Goal: Find specific page/section: Find specific page/section

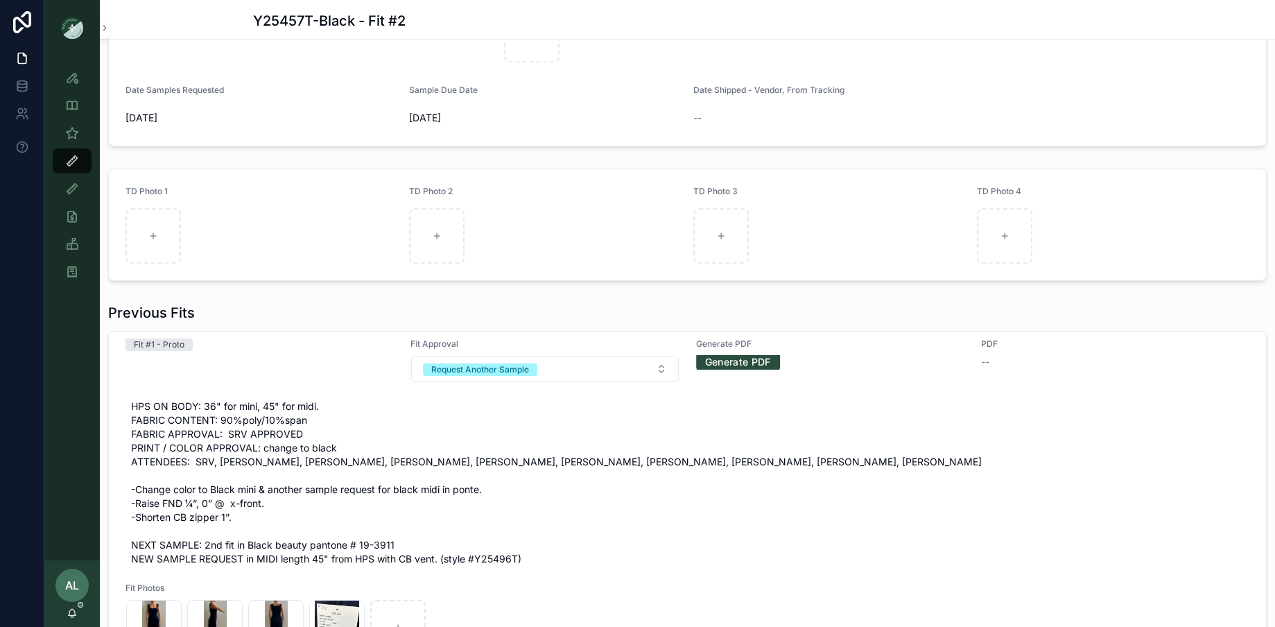
scroll to position [612, 0]
click at [69, 132] on icon "scrollable content" at bounding box center [72, 133] width 14 height 14
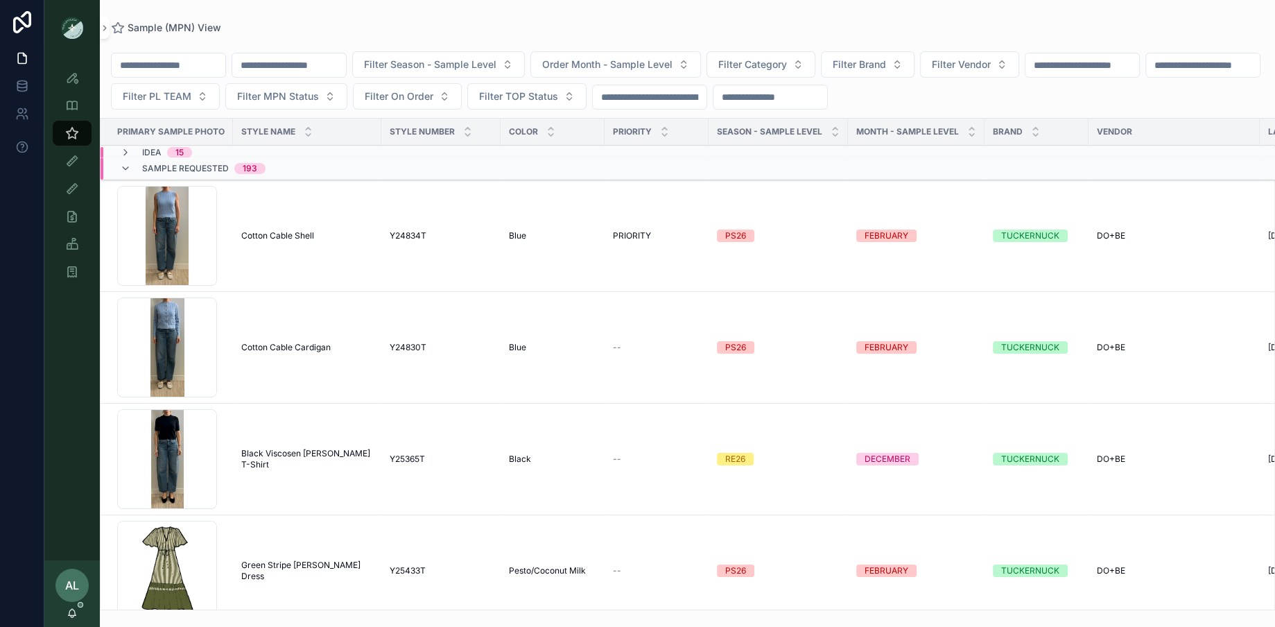
click at [191, 90] on span "Filter PL TEAM" at bounding box center [157, 96] width 69 height 14
click at [267, 152] on div "DC" at bounding box center [298, 152] width 193 height 22
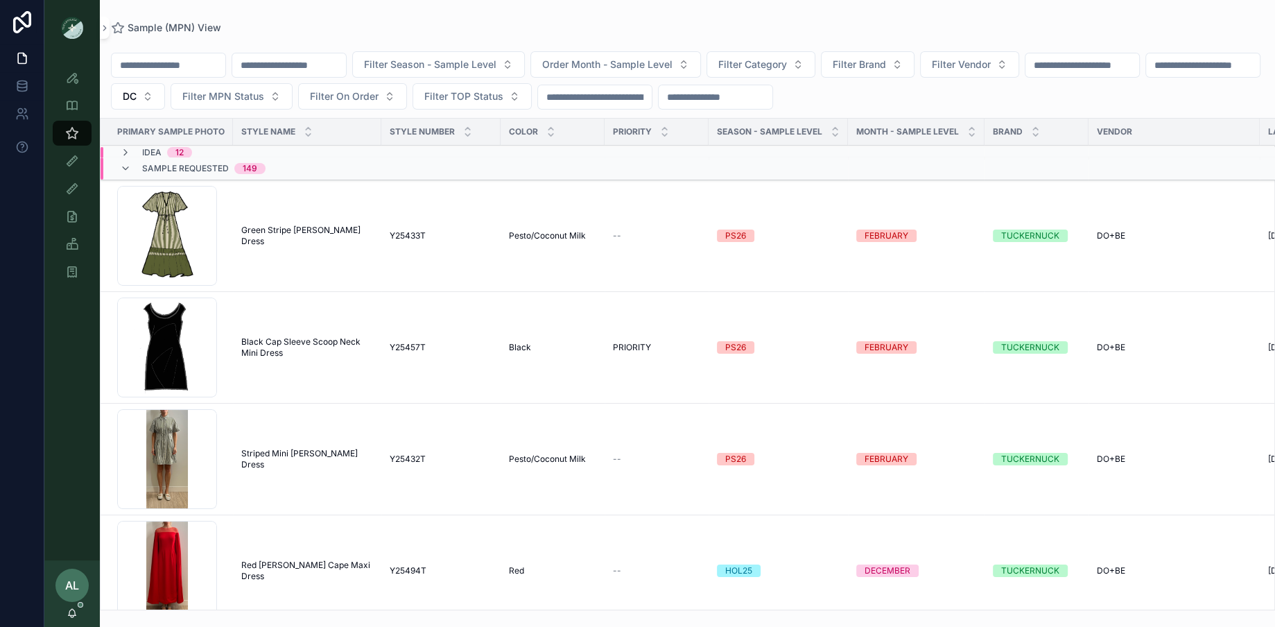
click at [604, 68] on span "Order Month - Sample Level" at bounding box center [607, 65] width 130 height 14
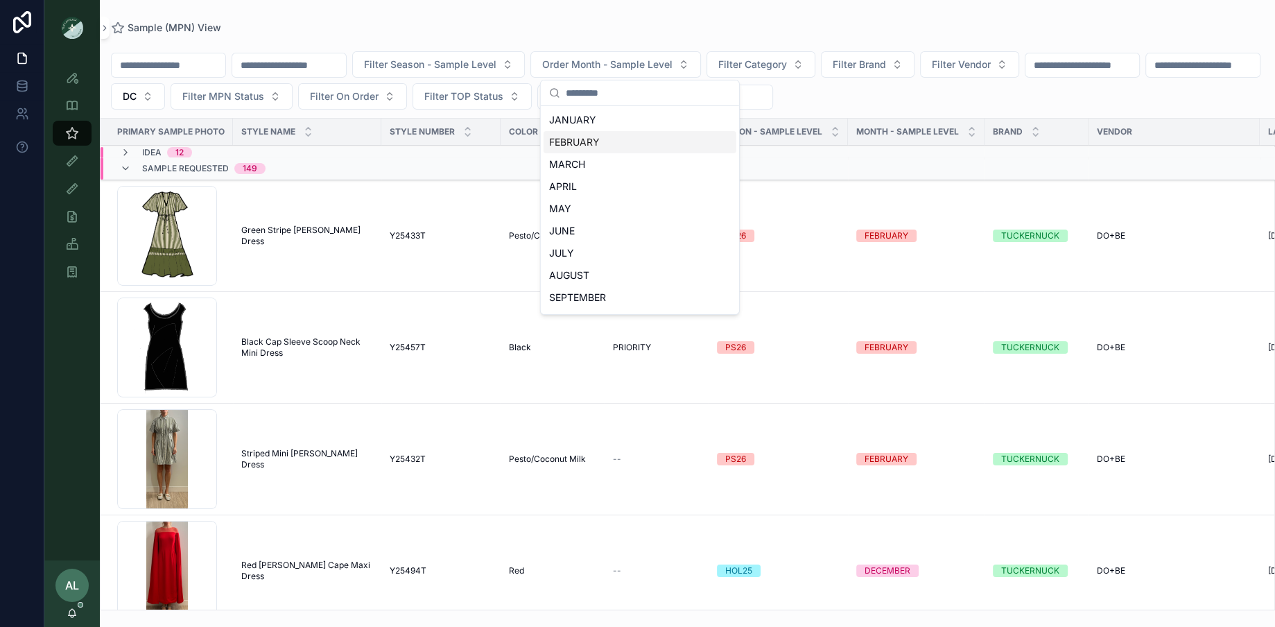
click at [575, 146] on div "FEBRUARY" at bounding box center [639, 142] width 193 height 22
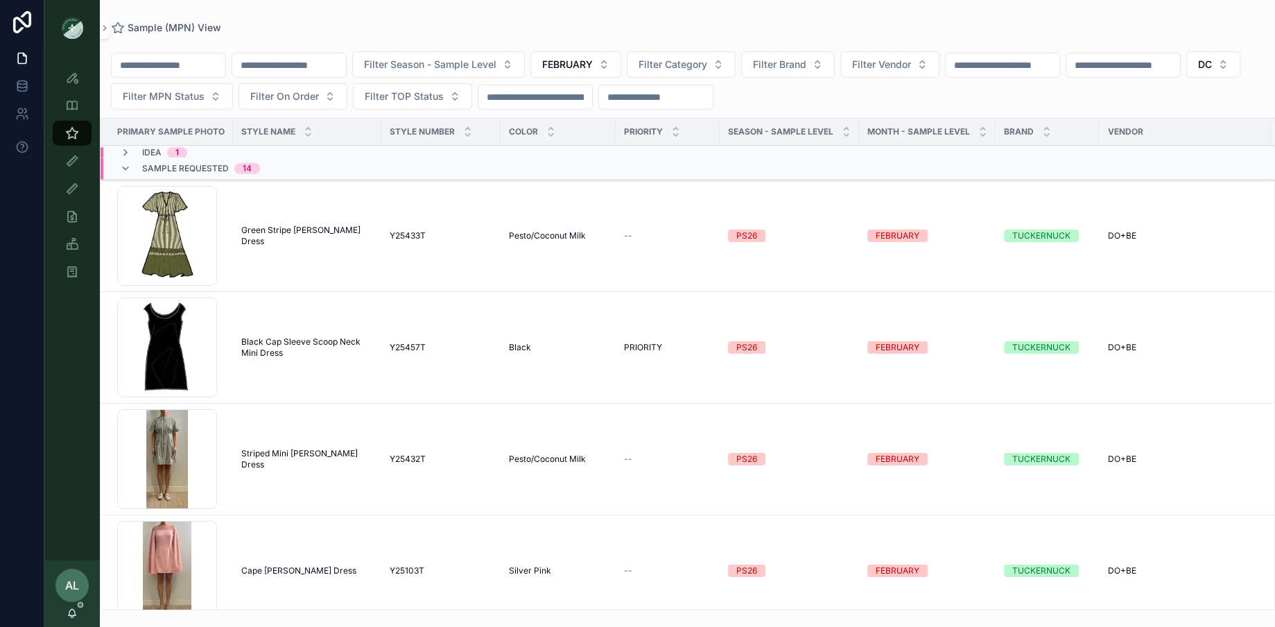
click at [319, 100] on span "Filter On Order" at bounding box center [284, 96] width 69 height 14
click at [305, 195] on div "Yes" at bounding box center [350, 196] width 193 height 22
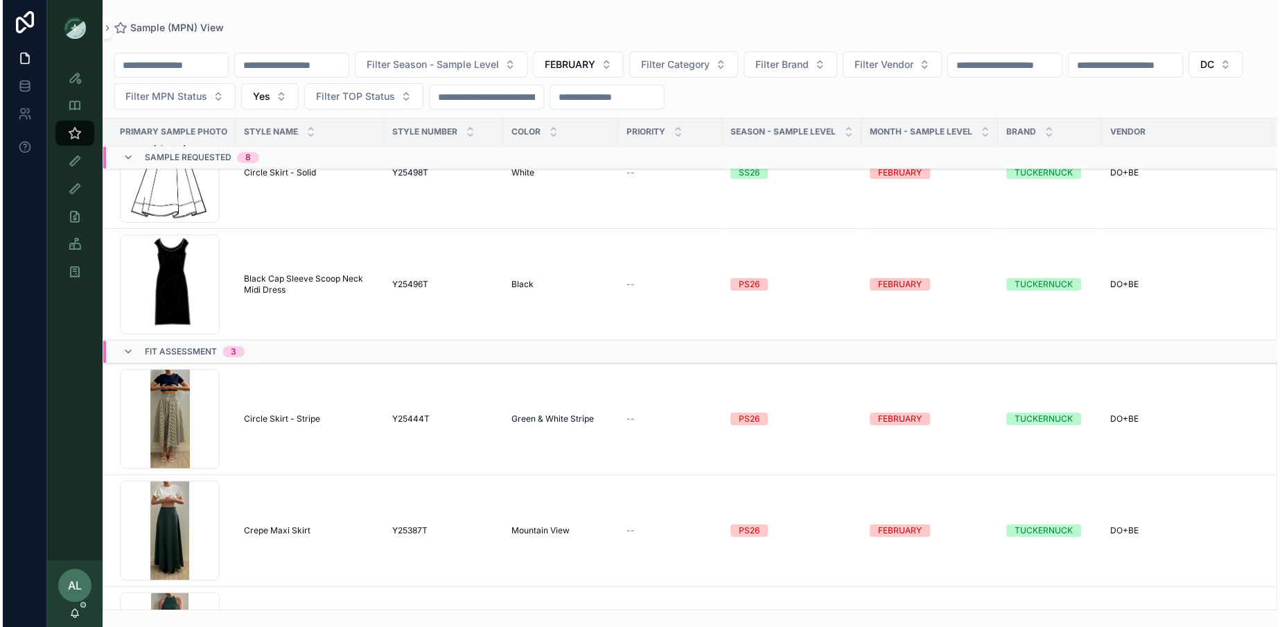
scroll to position [724, 0]
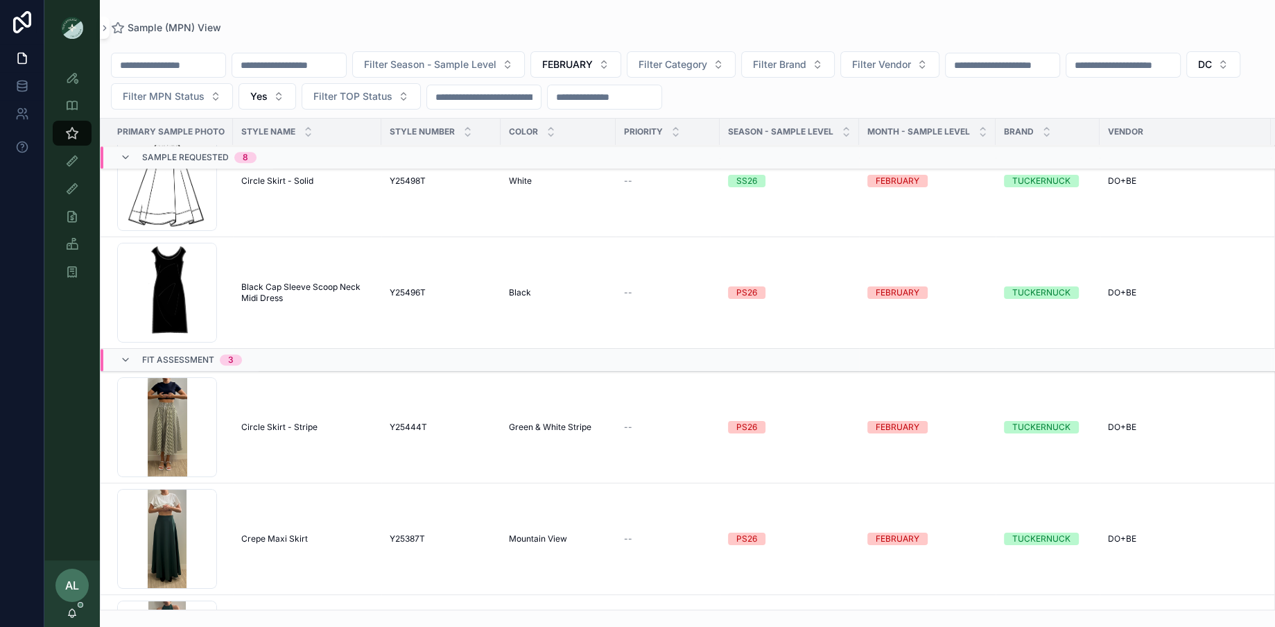
click at [911, 75] on button "Filter Vendor" at bounding box center [889, 64] width 99 height 26
type input "****"
click at [884, 119] on span "SAHU GLOBAL" at bounding box center [857, 120] width 69 height 14
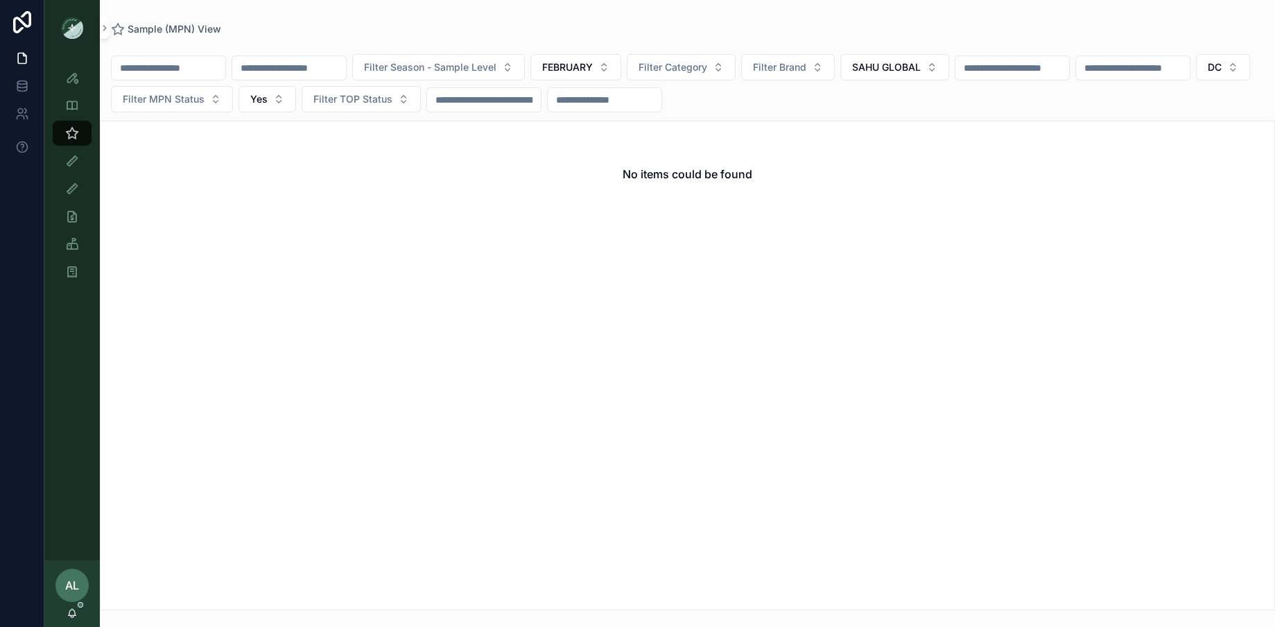
click at [593, 72] on span "FEBRUARY" at bounding box center [567, 67] width 51 height 14
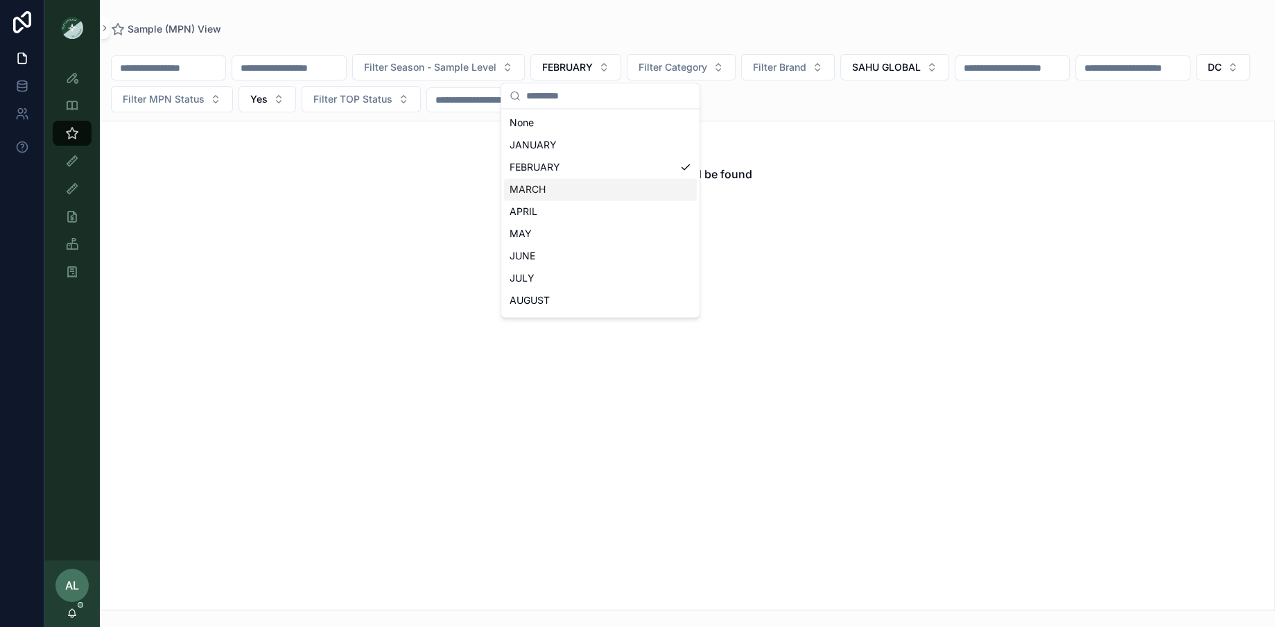
click at [540, 186] on div "MARCH" at bounding box center [600, 189] width 193 height 22
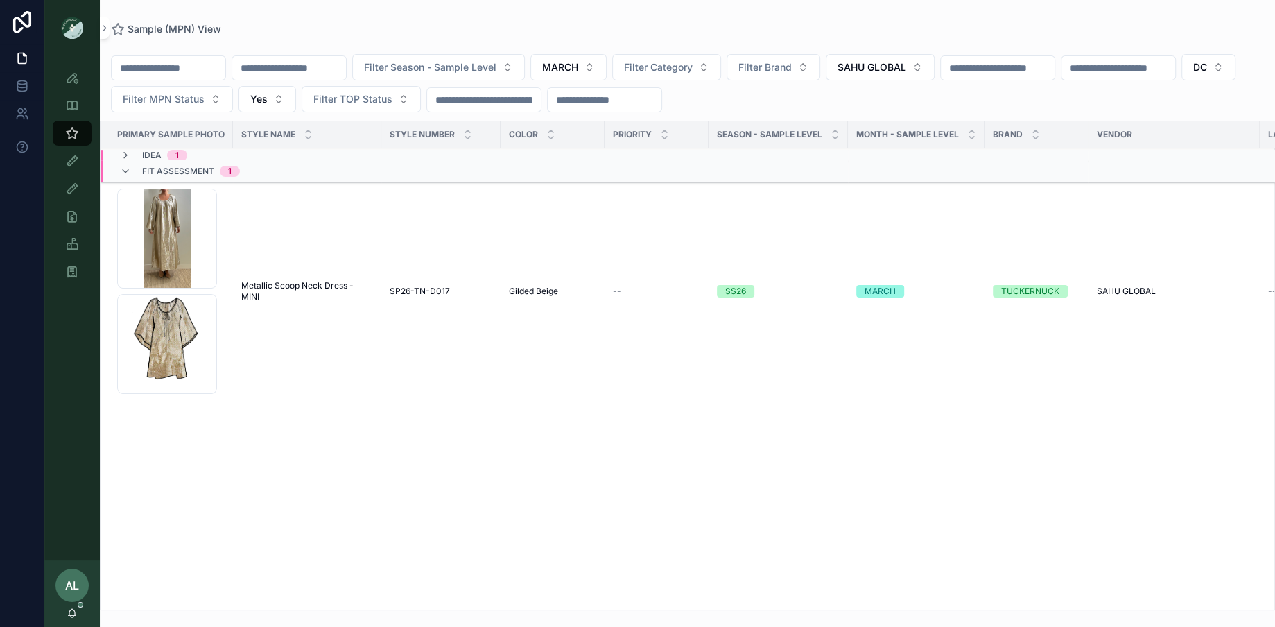
click at [578, 67] on span "MARCH" at bounding box center [560, 67] width 36 height 14
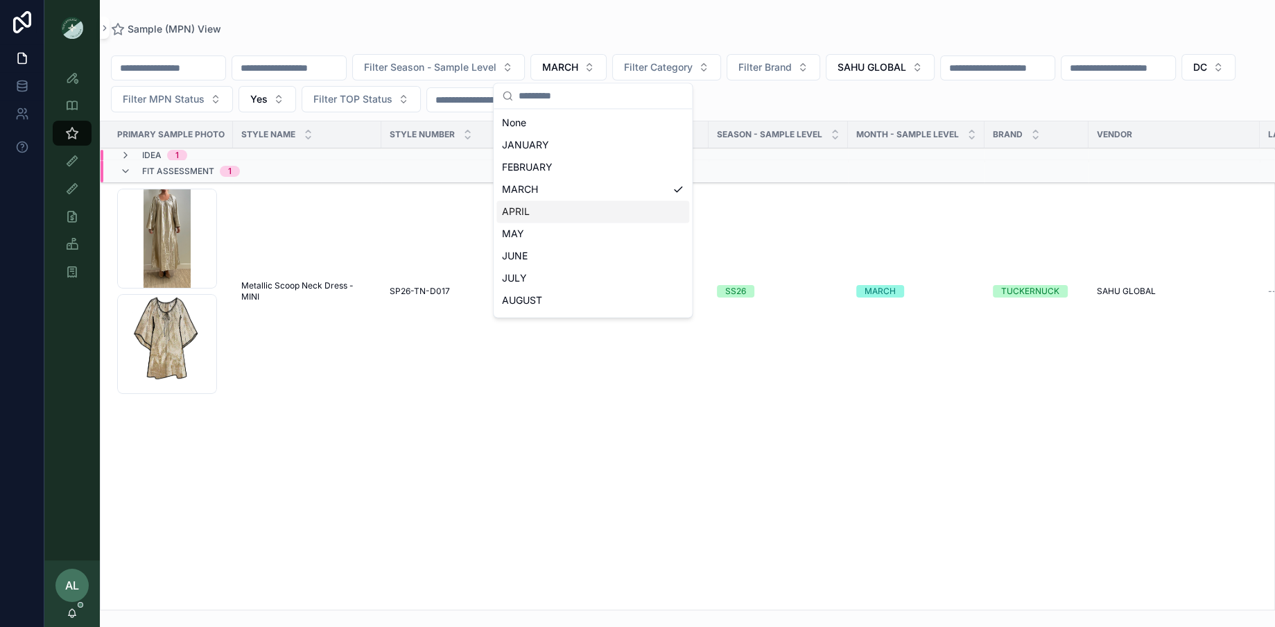
click at [515, 219] on div "APRIL" at bounding box center [592, 211] width 193 height 22
